Goal: Task Accomplishment & Management: Complete application form

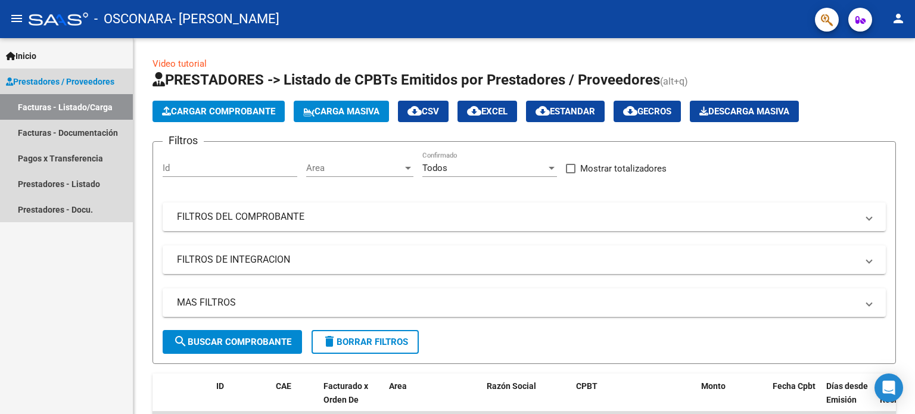
click at [86, 111] on link "Facturas - Listado/Carga" at bounding box center [66, 107] width 133 height 26
click at [83, 83] on span "Prestadores / Proveedores" at bounding box center [60, 81] width 108 height 13
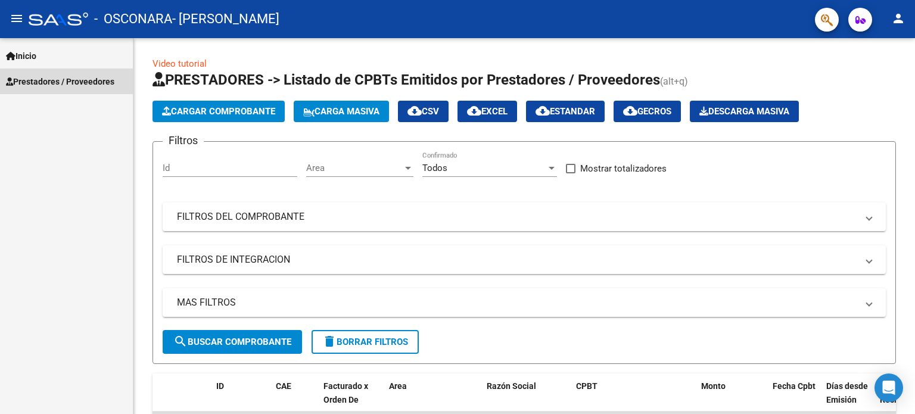
click at [83, 83] on span "Prestadores / Proveedores" at bounding box center [60, 81] width 108 height 13
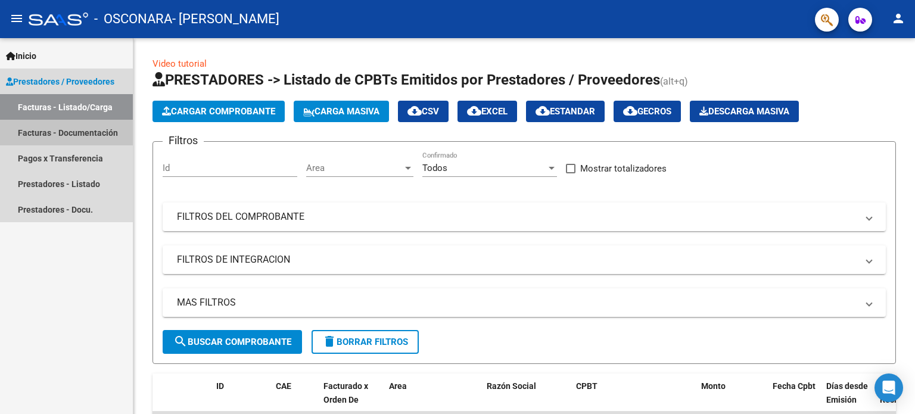
click at [83, 132] on link "Facturas - Documentación" at bounding box center [66, 133] width 133 height 26
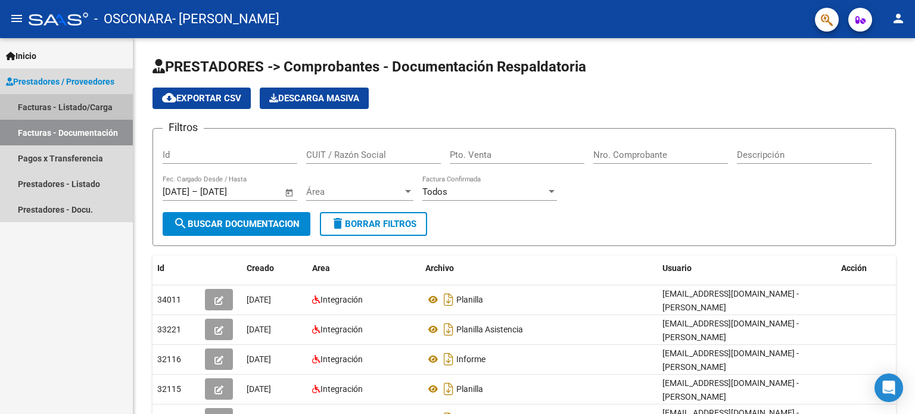
click at [89, 108] on link "Facturas - Listado/Carga" at bounding box center [66, 107] width 133 height 26
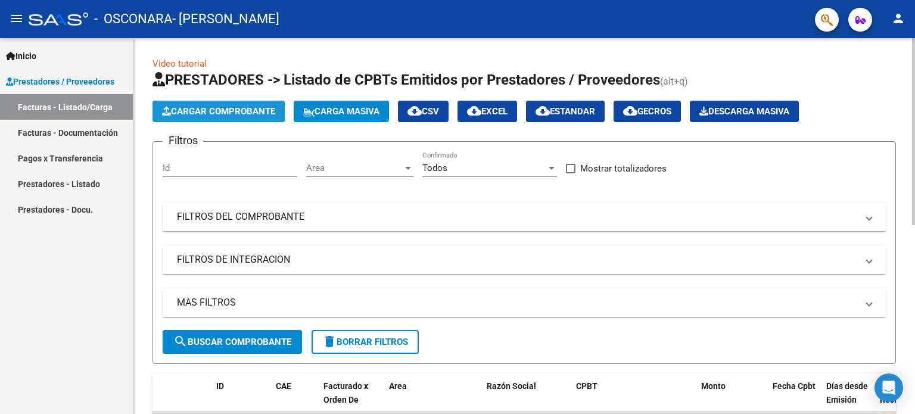
click at [191, 106] on span "Cargar Comprobante" at bounding box center [218, 111] width 113 height 11
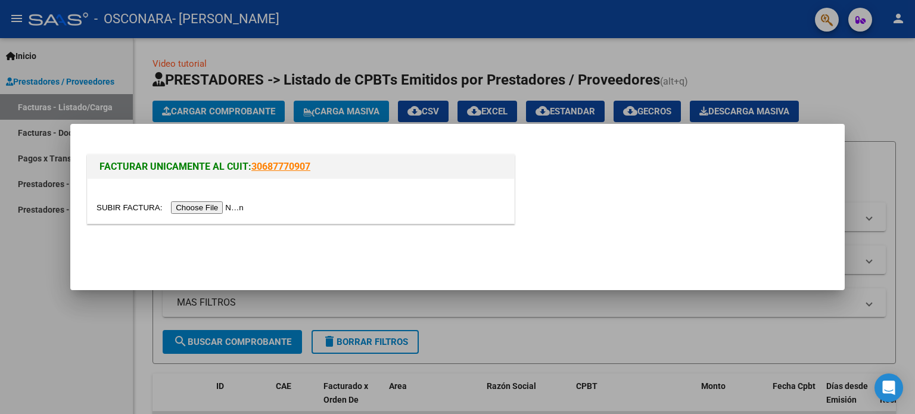
click at [197, 206] on input "file" at bounding box center [171, 207] width 151 height 13
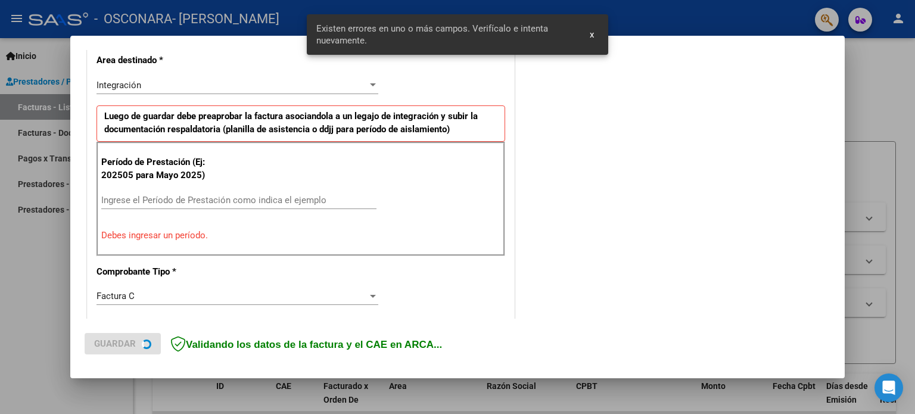
scroll to position [279, 0]
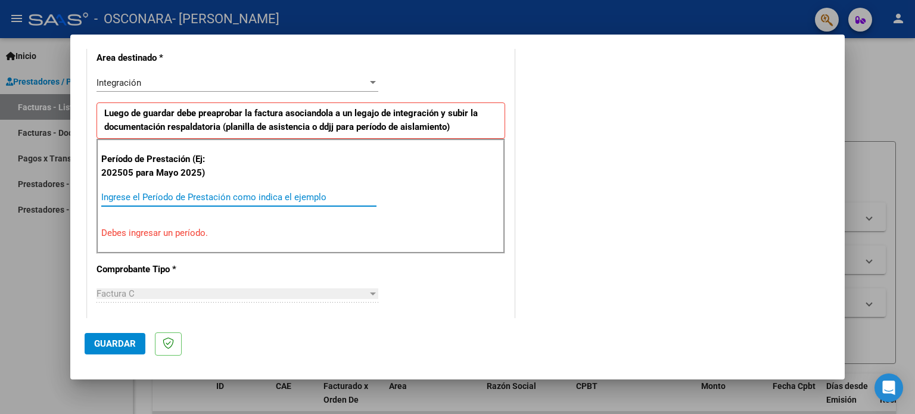
click at [141, 198] on input "Ingrese el Período de Prestación como indica el ejemplo" at bounding box center [238, 197] width 275 height 11
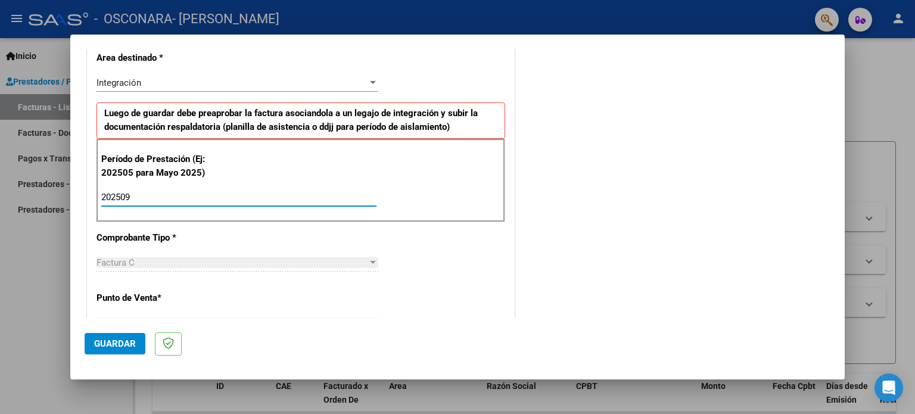
type input "202509"
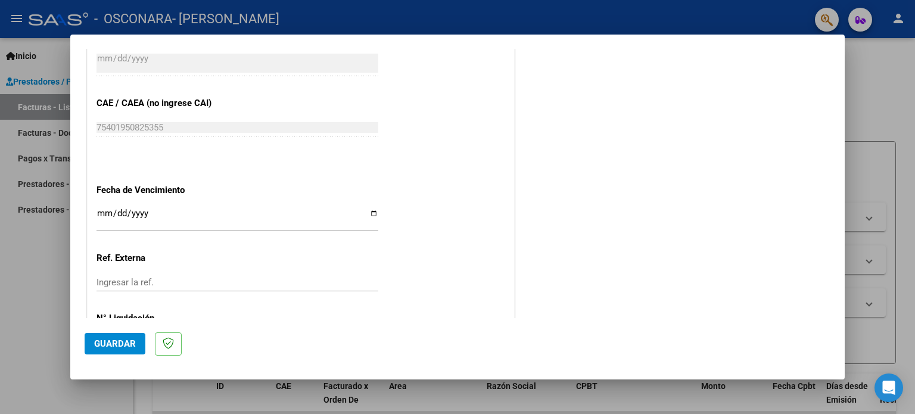
scroll to position [777, 0]
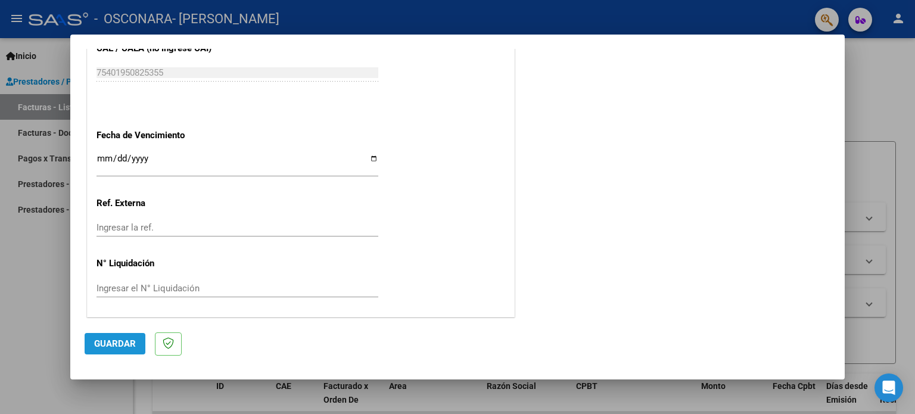
click at [117, 342] on span "Guardar" at bounding box center [115, 343] width 42 height 11
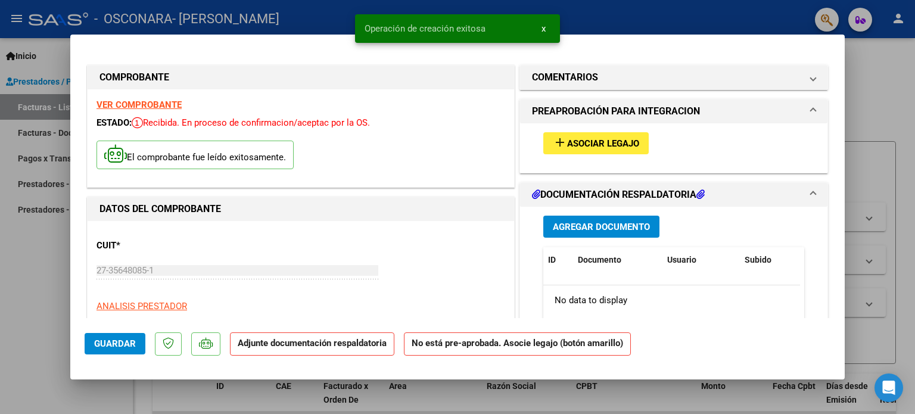
click at [625, 139] on span "Asociar Legajo" at bounding box center [603, 143] width 72 height 11
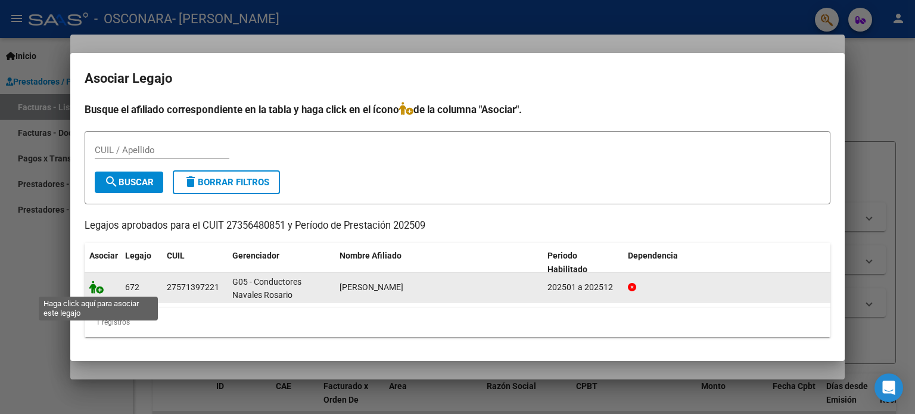
click at [95, 291] on icon at bounding box center [96, 287] width 14 height 13
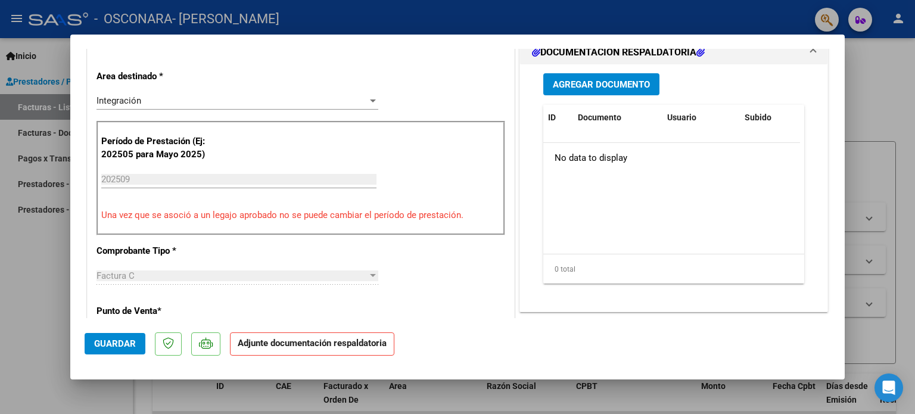
scroll to position [281, 0]
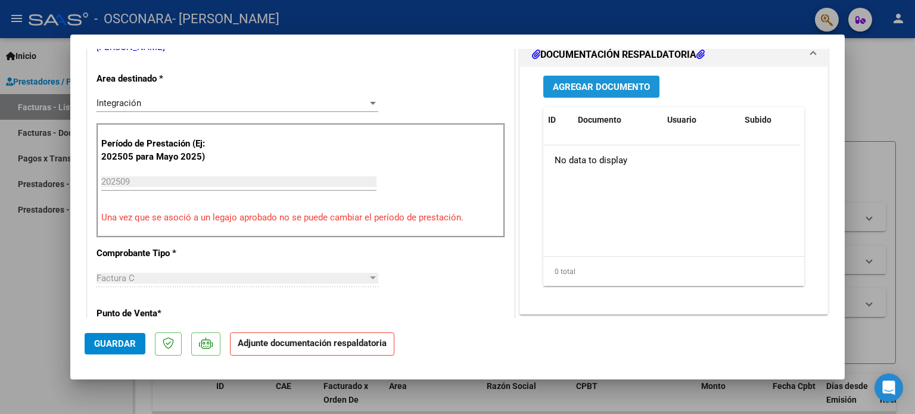
click at [628, 87] on span "Agregar Documento" at bounding box center [601, 87] width 97 height 11
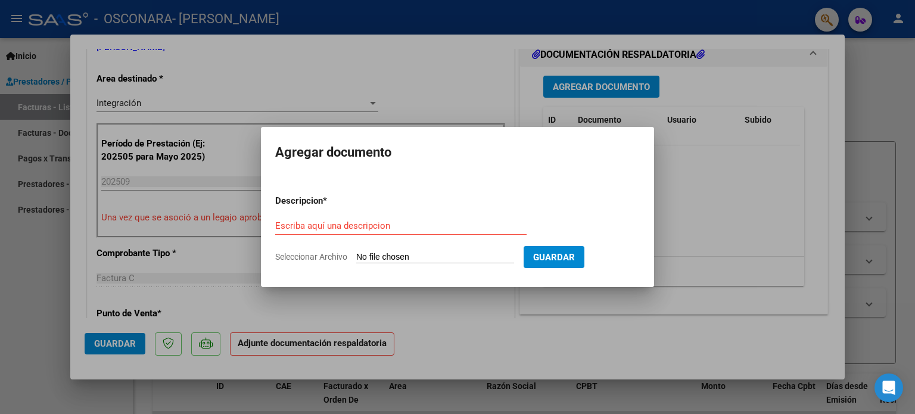
click at [421, 256] on input "Seleccionar Archivo" at bounding box center [435, 257] width 158 height 11
type input "C:\fakepath\Guadalupe [DATE].pdf"
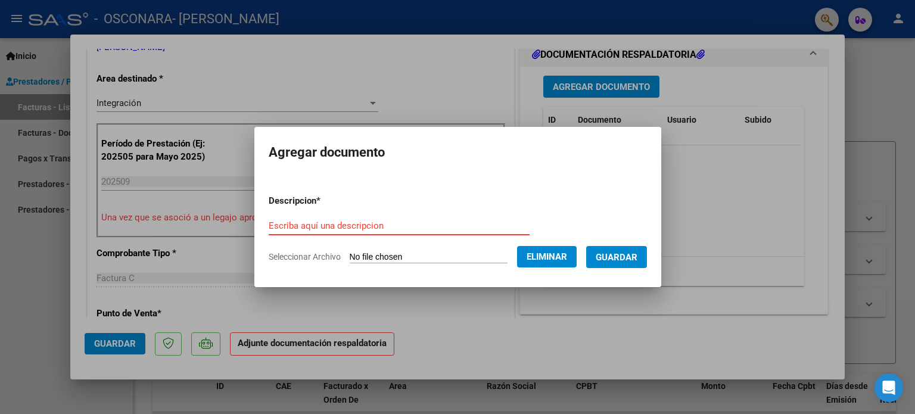
click at [332, 231] on input "Escriba aquí una descripcion" at bounding box center [399, 225] width 261 height 11
type input "planilla"
click at [624, 257] on span "Guardar" at bounding box center [617, 257] width 42 height 11
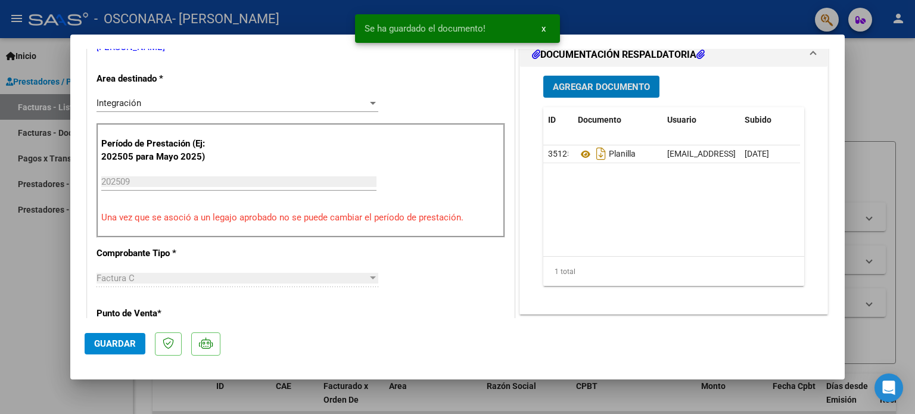
scroll to position [517, 0]
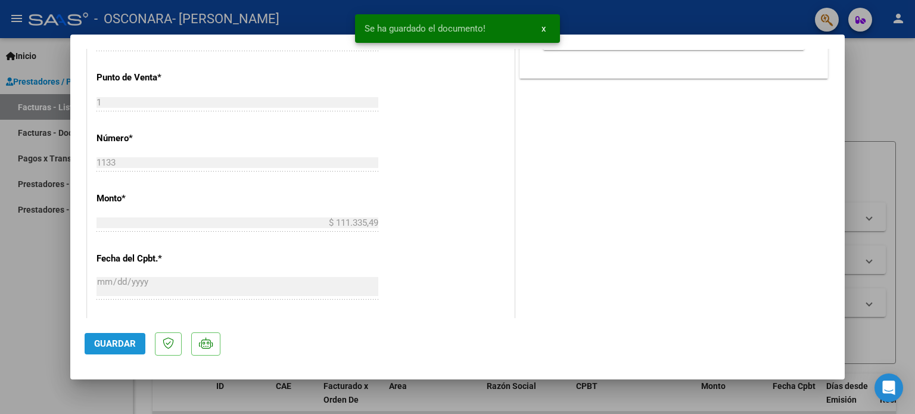
click at [110, 345] on span "Guardar" at bounding box center [115, 343] width 42 height 11
click at [48, 291] on div at bounding box center [457, 207] width 915 height 414
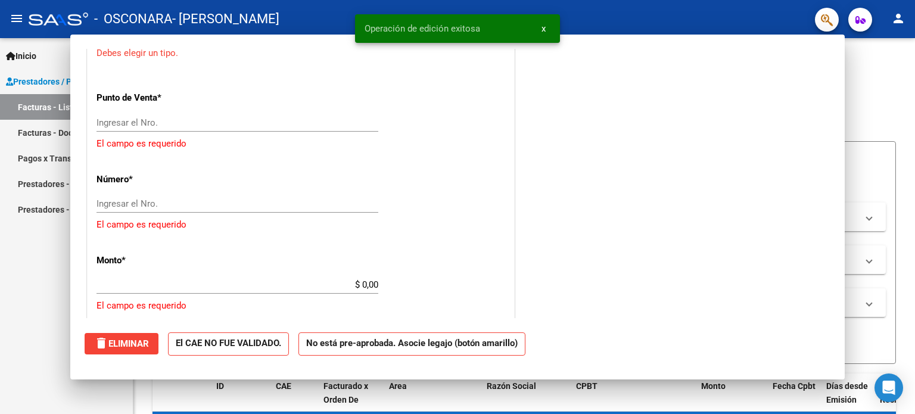
scroll to position [0, 0]
